Goal: Obtain resource: Obtain resource

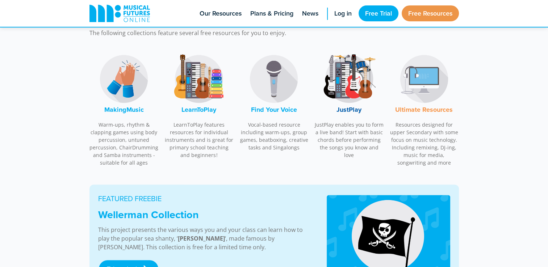
scroll to position [242, 0]
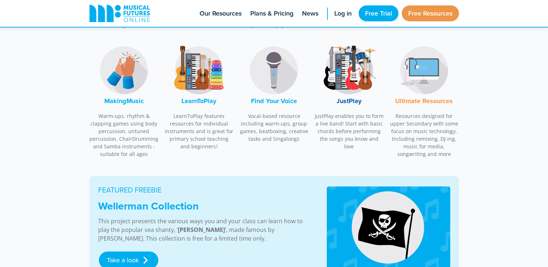
click at [120, 75] on img at bounding box center [124, 70] width 54 height 54
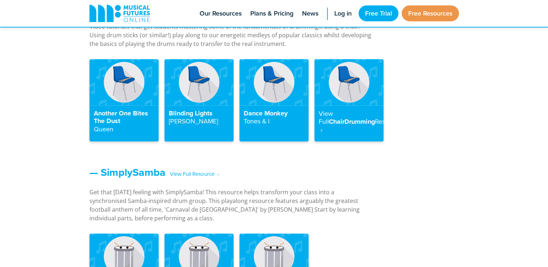
scroll to position [0, 0]
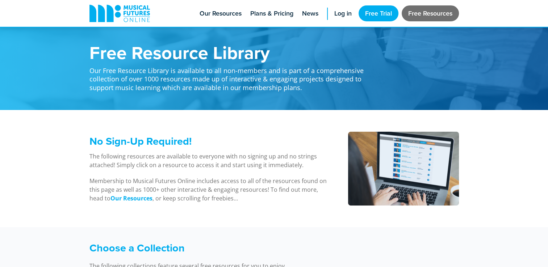
click at [448, 14] on link "Free Resources" at bounding box center [429, 13] width 57 height 16
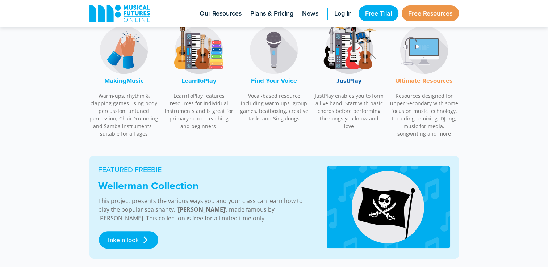
scroll to position [265, 0]
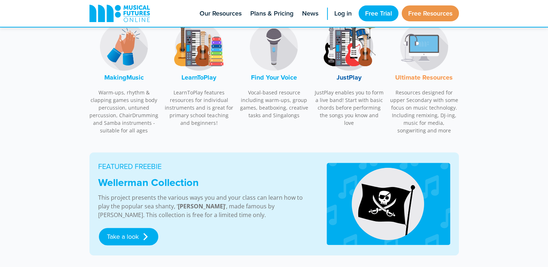
click at [210, 42] on img at bounding box center [199, 47] width 54 height 54
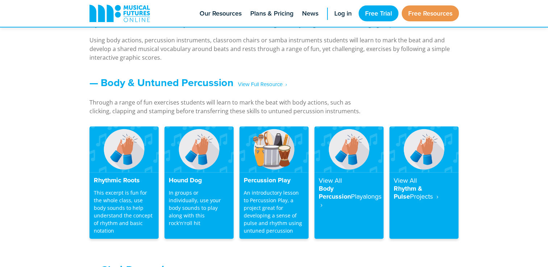
scroll to position [579, 0]
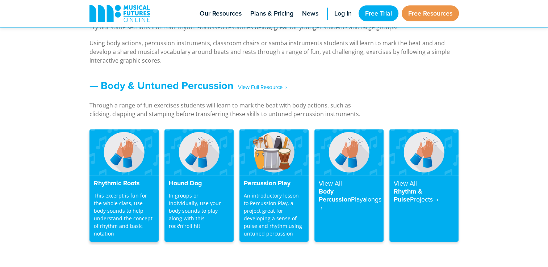
click at [125, 172] on img at bounding box center [123, 152] width 69 height 46
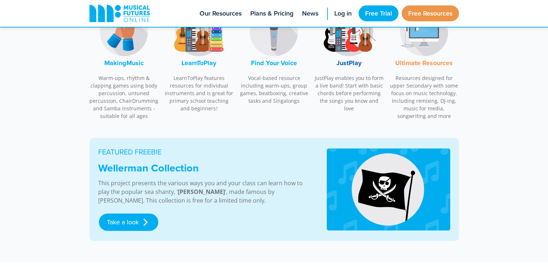
scroll to position [286, 0]
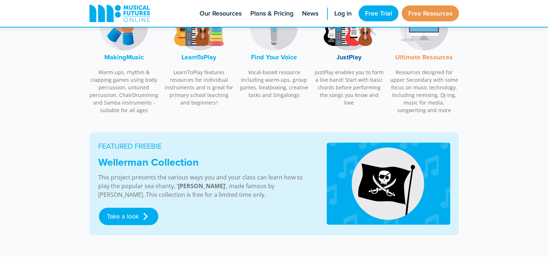
click at [135, 36] on img at bounding box center [124, 26] width 54 height 54
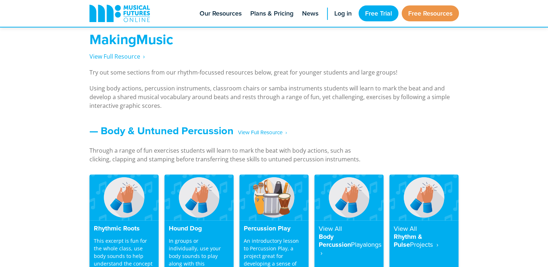
scroll to position [535, 0]
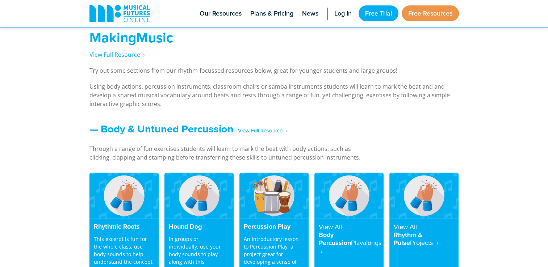
click at [202, 194] on img at bounding box center [198, 196] width 69 height 46
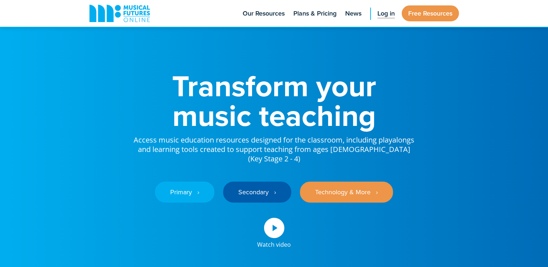
click at [386, 12] on span "Log in" at bounding box center [385, 14] width 17 height 10
